Goal: Task Accomplishment & Management: Manage account settings

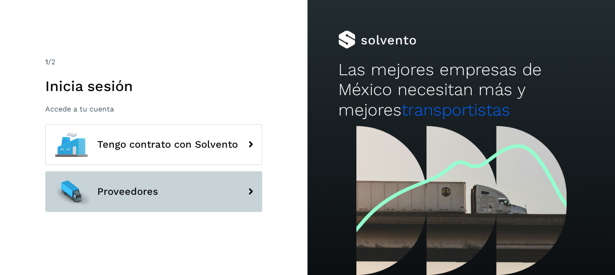
click at [140, 190] on span "Proveedores" at bounding box center [127, 191] width 61 height 11
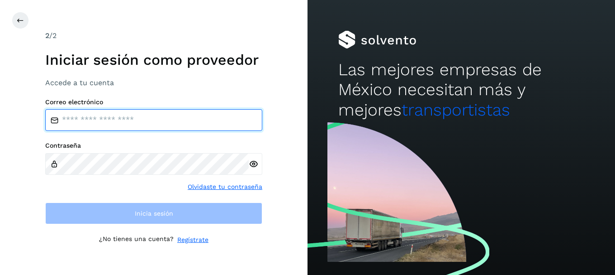
click at [117, 119] on input "email" at bounding box center [153, 120] width 217 height 22
type input "**********"
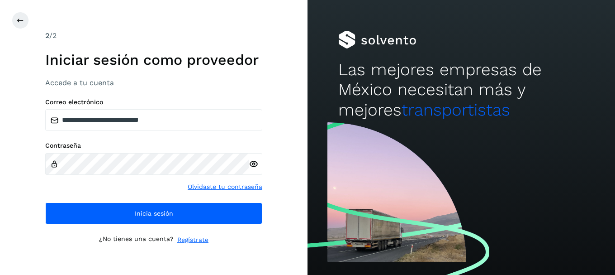
click at [250, 163] on icon at bounding box center [253, 163] width 9 height 9
click at [155, 185] on div "Contraseña Olvidaste tu contraseña" at bounding box center [153, 167] width 217 height 50
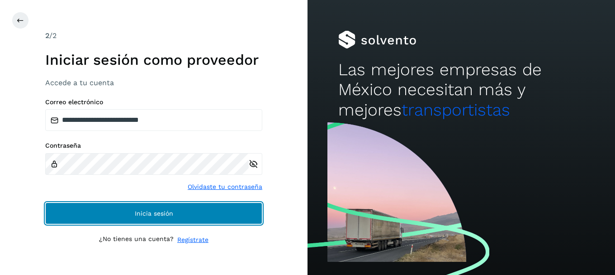
click at [156, 216] on span "Inicia sesión" at bounding box center [154, 213] width 38 height 6
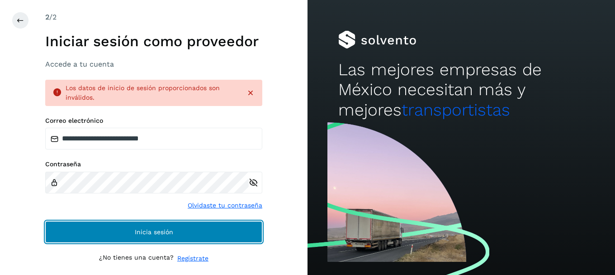
click at [182, 236] on button "Inicia sesión" at bounding box center [153, 232] width 217 height 22
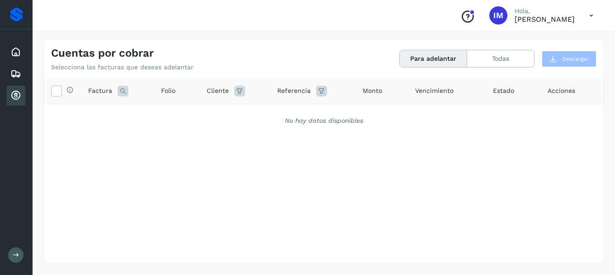
click at [449, 59] on button "Para adelantar" at bounding box center [433, 58] width 67 height 17
click at [485, 55] on button "Todas" at bounding box center [500, 58] width 67 height 17
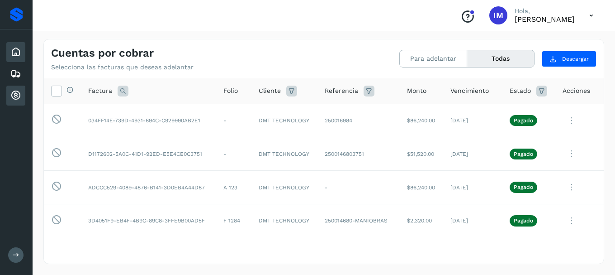
click at [19, 52] on icon at bounding box center [15, 52] width 11 height 11
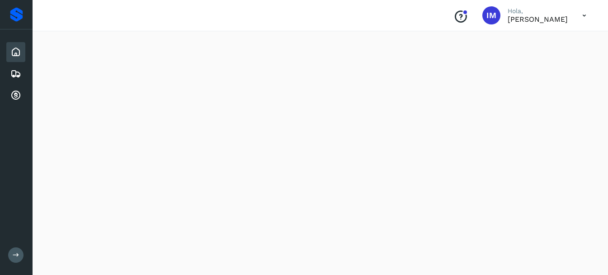
scroll to position [877, 0]
